Goal: Information Seeking & Learning: Learn about a topic

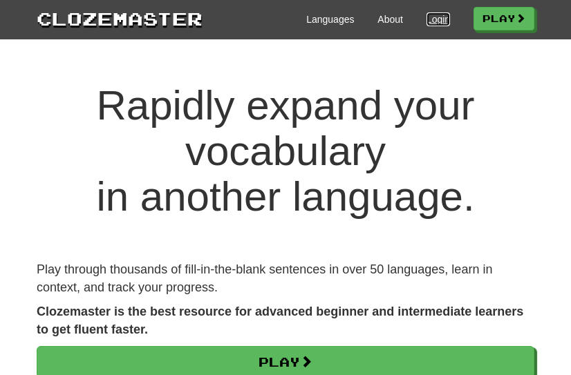
click at [427, 19] on link "Login" at bounding box center [439, 19] width 24 height 14
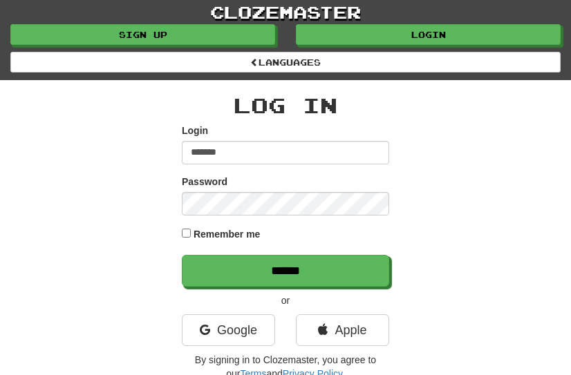
type input "*******"
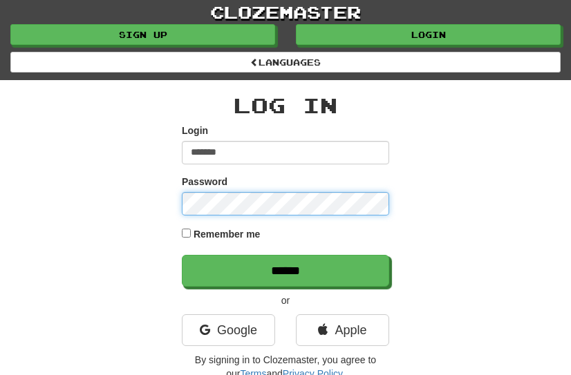
click at [182, 255] on input "******" at bounding box center [285, 271] width 207 height 32
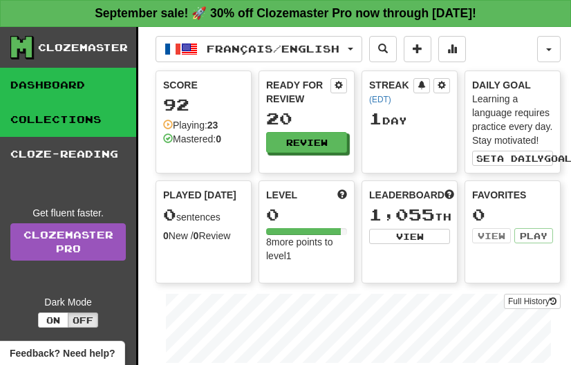
click at [66, 113] on link "Collections" at bounding box center [68, 119] width 136 height 35
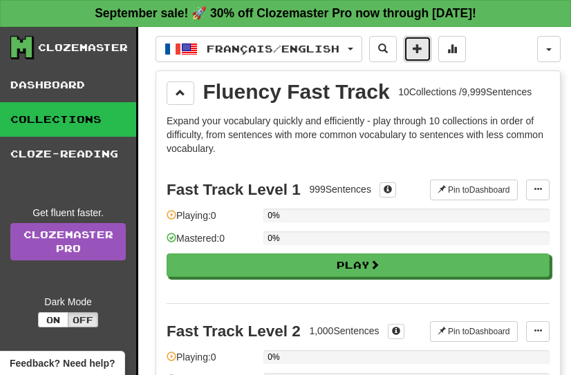
click at [431, 45] on button at bounding box center [418, 49] width 28 height 26
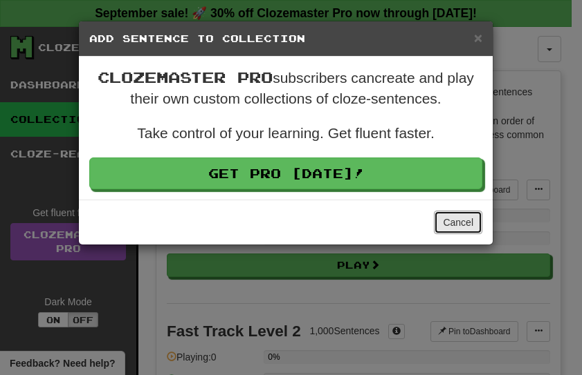
drag, startPoint x: 457, startPoint y: 225, endPoint x: 426, endPoint y: 207, distance: 35.9
click at [457, 225] on button "Cancel" at bounding box center [458, 223] width 48 height 24
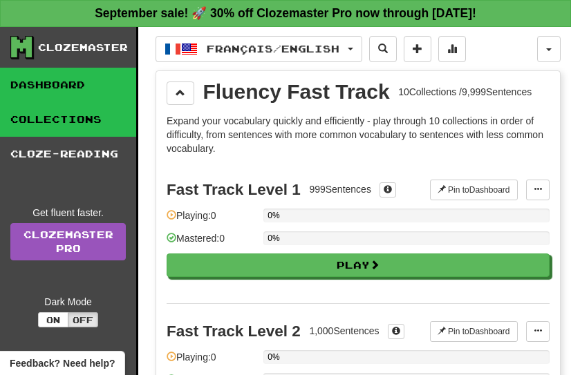
click at [61, 87] on link "Dashboard" at bounding box center [68, 85] width 136 height 35
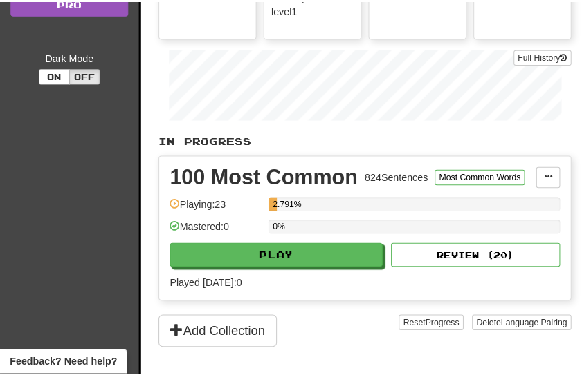
scroll to position [346, 0]
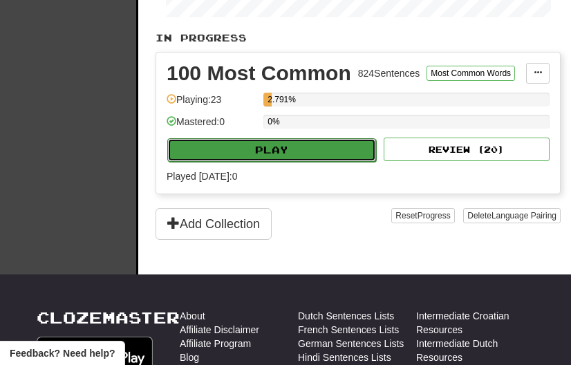
click at [313, 153] on button "Play" at bounding box center [271, 150] width 209 height 24
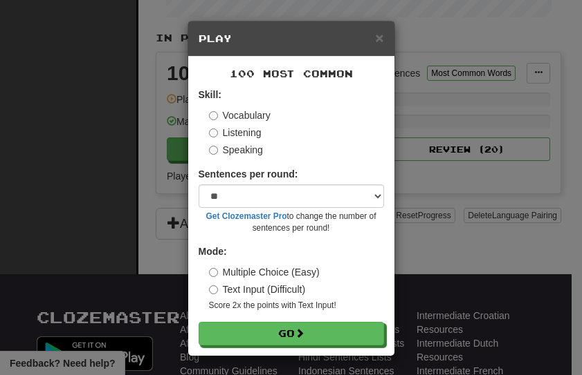
scroll to position [2, 0]
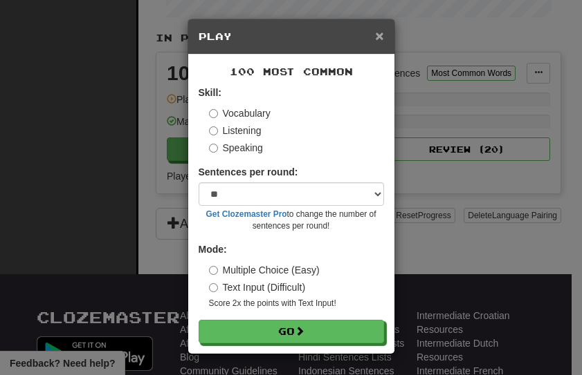
click at [376, 33] on span "×" at bounding box center [379, 36] width 8 height 16
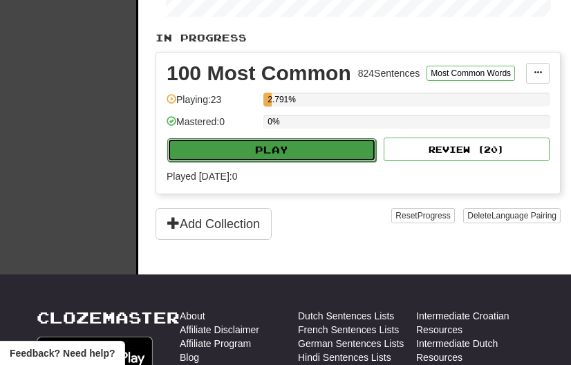
click at [290, 149] on button "Play" at bounding box center [271, 150] width 209 height 24
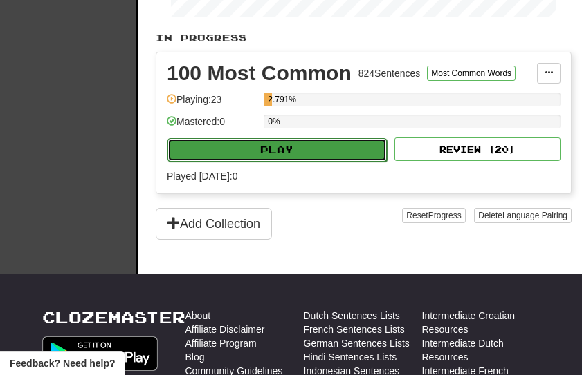
select select "**"
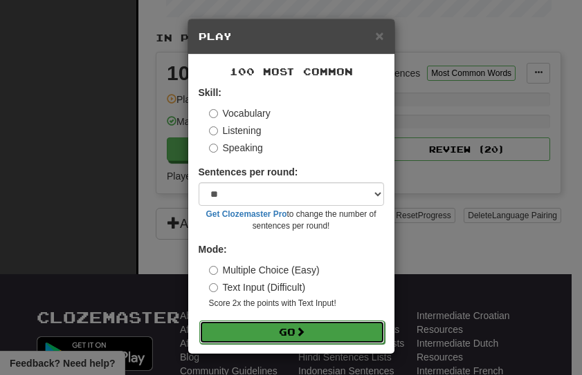
click at [301, 337] on button "Go" at bounding box center [291, 333] width 185 height 24
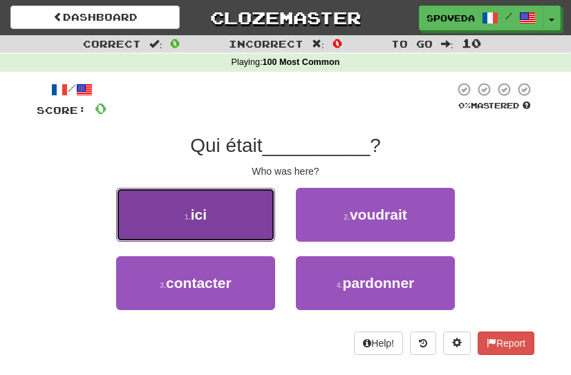
click at [245, 226] on button "1 . ici" at bounding box center [195, 215] width 159 height 54
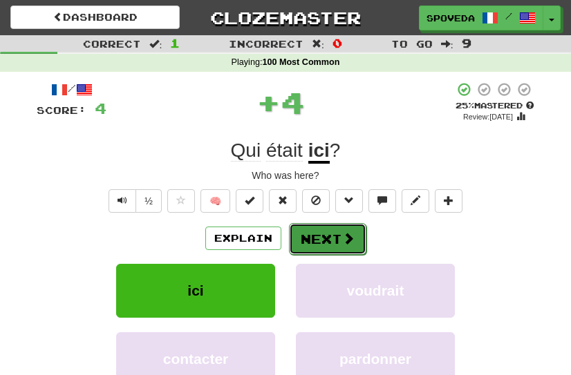
click at [318, 231] on button "Next" at bounding box center [327, 239] width 77 height 32
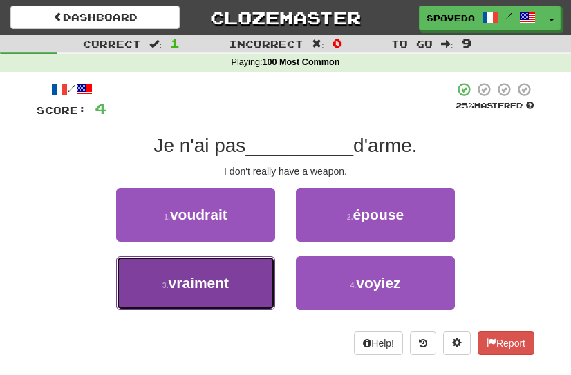
click at [251, 281] on button "3 . vraiment" at bounding box center [195, 284] width 159 height 54
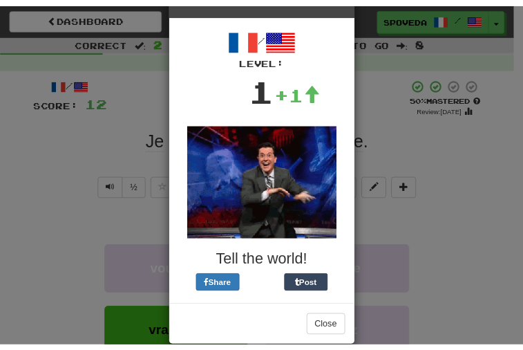
scroll to position [64, 0]
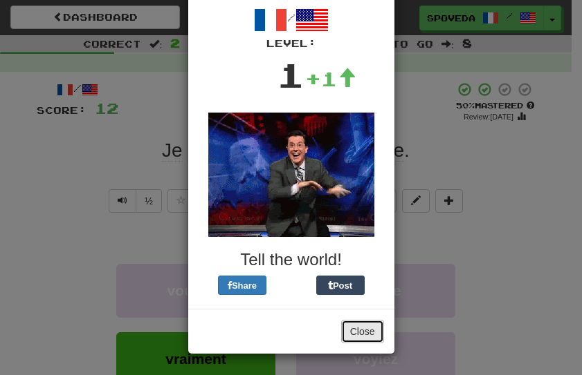
click at [371, 329] on button "Close" at bounding box center [362, 332] width 43 height 24
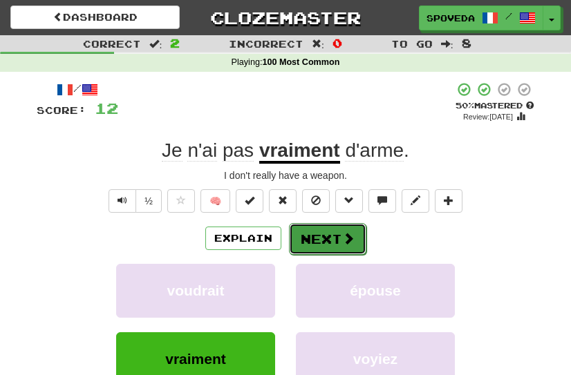
click at [353, 250] on button "Next" at bounding box center [327, 239] width 77 height 32
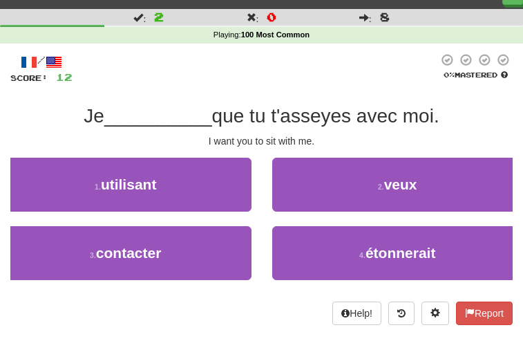
scroll to position [0, 0]
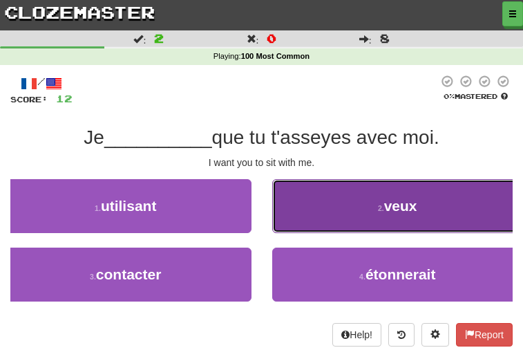
click at [337, 205] on button "2 . veux" at bounding box center [398, 206] width 252 height 54
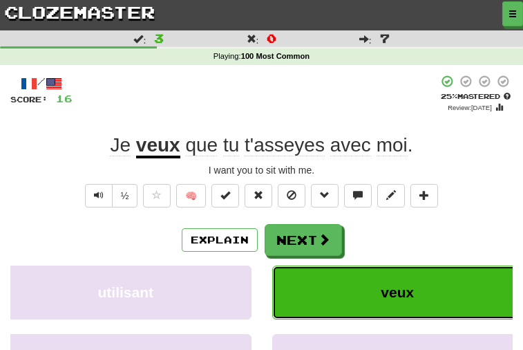
click at [359, 277] on button "veux" at bounding box center [398, 293] width 252 height 54
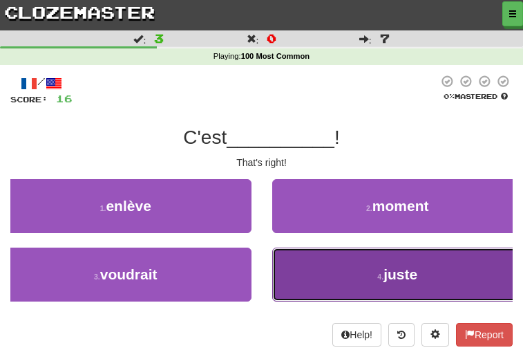
click at [317, 278] on button "4 . juste" at bounding box center [398, 275] width 252 height 54
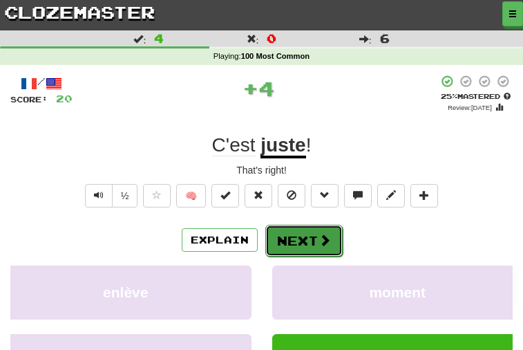
click at [322, 227] on button "Next" at bounding box center [304, 241] width 77 height 32
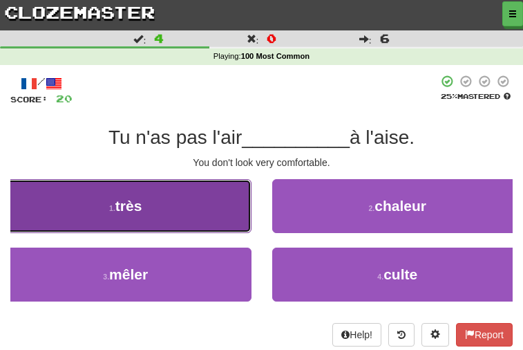
click at [214, 198] on button "1 . très" at bounding box center [126, 206] width 252 height 54
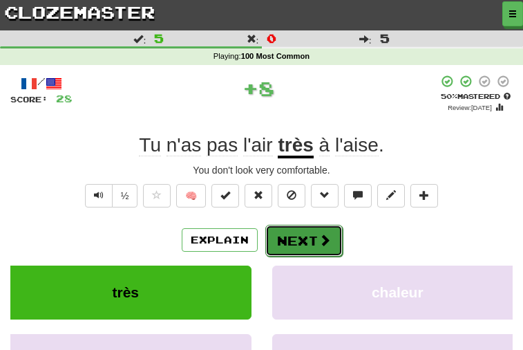
click at [305, 236] on button "Next" at bounding box center [304, 241] width 77 height 32
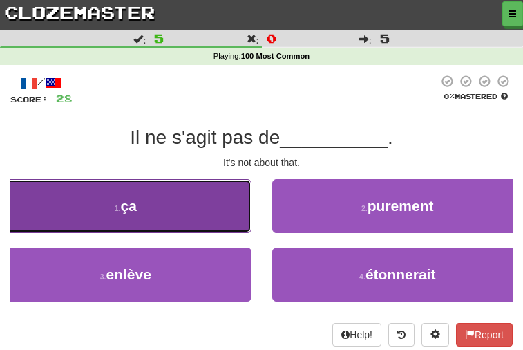
click at [210, 198] on button "1 . ça" at bounding box center [126, 206] width 252 height 54
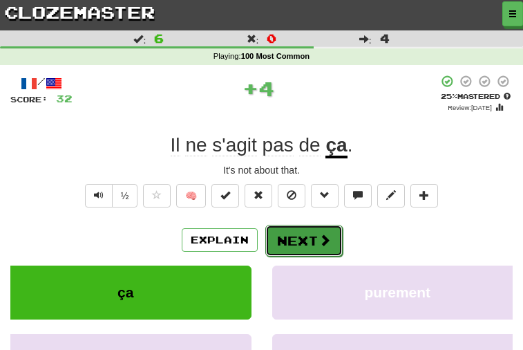
click at [308, 232] on button "Next" at bounding box center [304, 241] width 77 height 32
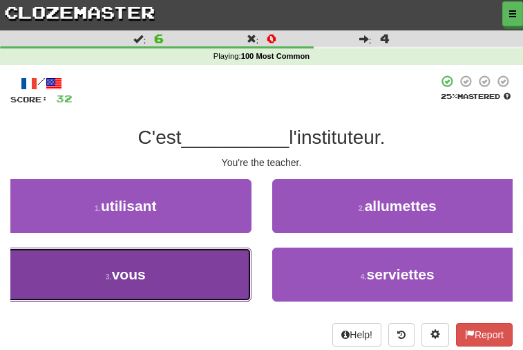
click at [212, 270] on button "3 . vous" at bounding box center [126, 275] width 252 height 54
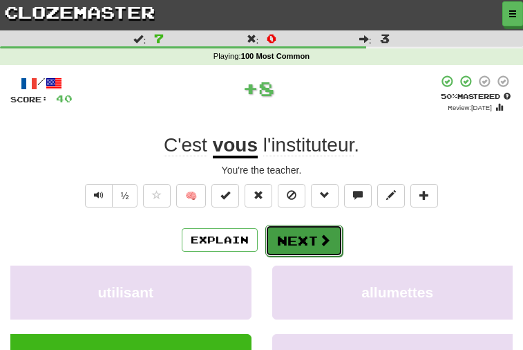
click at [295, 229] on button "Next" at bounding box center [304, 241] width 77 height 32
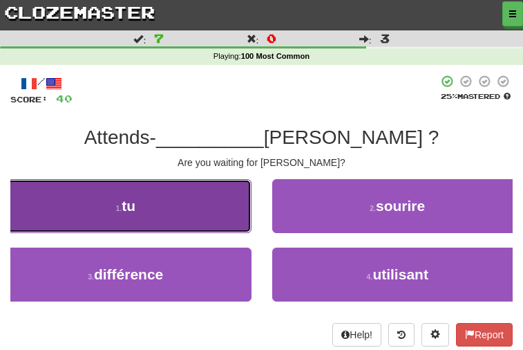
click at [232, 211] on button "1 . tu" at bounding box center [126, 206] width 252 height 54
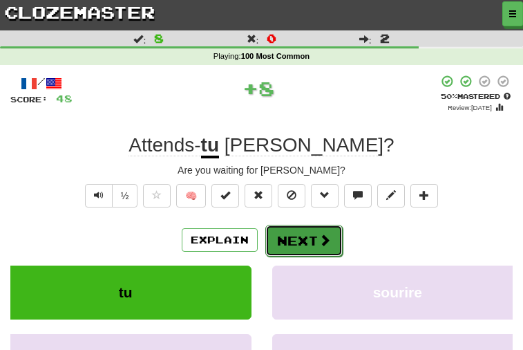
click at [290, 240] on button "Next" at bounding box center [304, 241] width 77 height 32
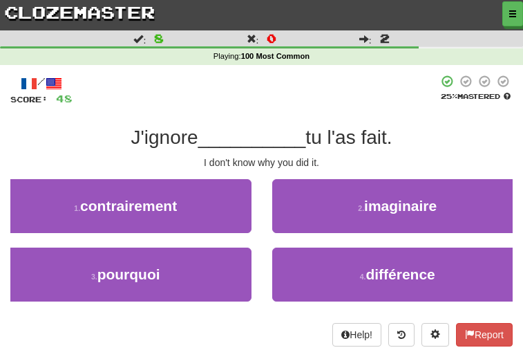
click at [472, 183] on div "/ Score: 48 25 % Mastered J'ignore __________ tu l'as fait. I don't know why yo…" at bounding box center [261, 211] width 503 height 272
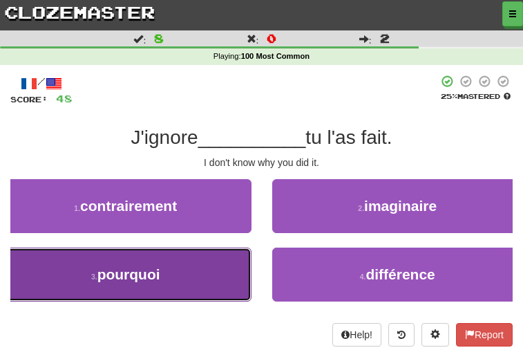
click at [160, 275] on span "pourquoi" at bounding box center [128, 274] width 63 height 16
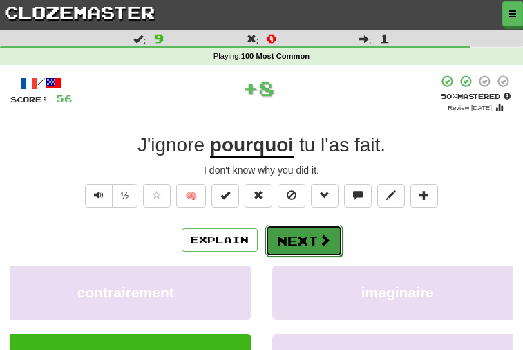
click at [313, 241] on button "Next" at bounding box center [304, 241] width 77 height 32
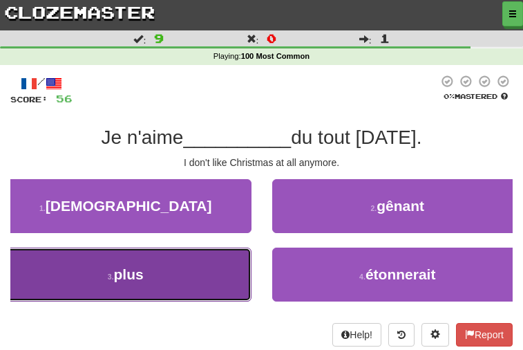
click at [144, 280] on span "plus" at bounding box center [129, 274] width 30 height 16
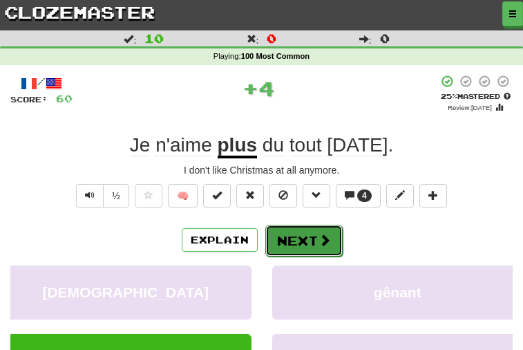
click at [295, 224] on div "Explain Next" at bounding box center [261, 240] width 503 height 32
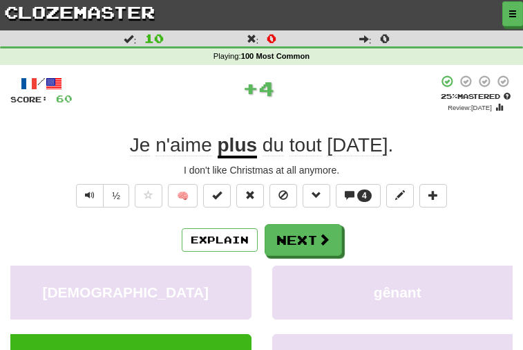
click at [343, 243] on div "Explain Next" at bounding box center [261, 240] width 503 height 32
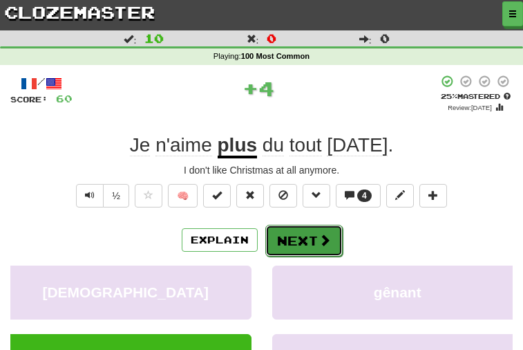
click at [291, 246] on button "Next" at bounding box center [304, 241] width 77 height 32
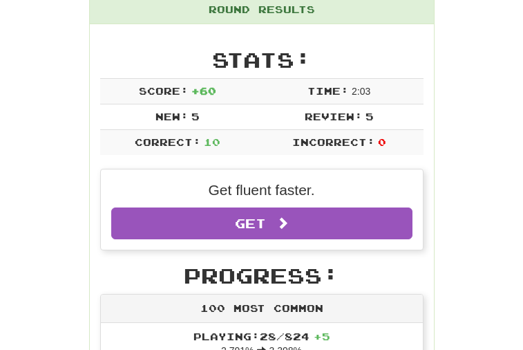
scroll to position [69, 0]
